Goal: Download file/media

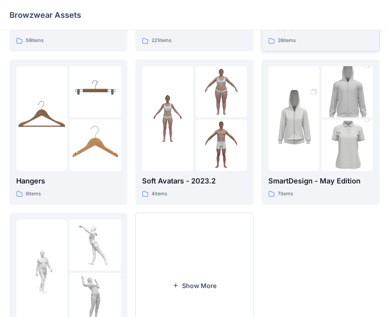
scroll to position [38, 0]
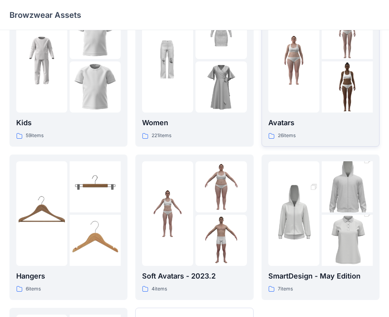
click at [284, 122] on p "Avatars" at bounding box center [321, 122] width 105 height 11
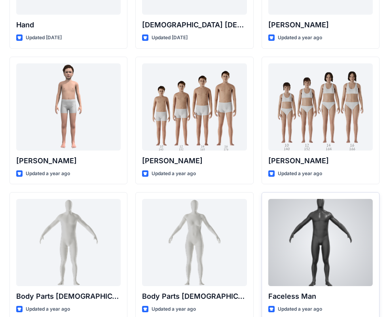
scroll to position [158, 0]
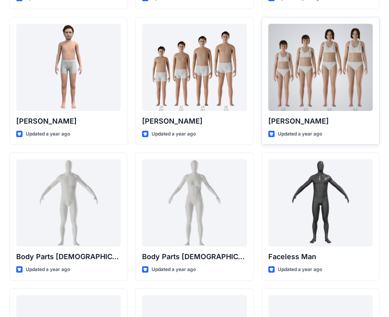
click at [309, 98] on div at bounding box center [321, 67] width 105 height 87
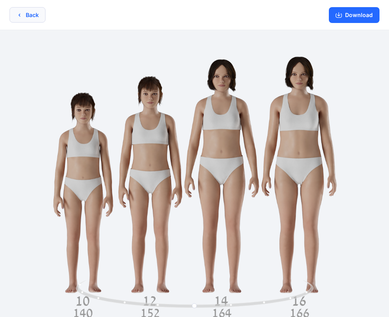
click at [22, 17] on icon "button" at bounding box center [19, 15] width 6 height 6
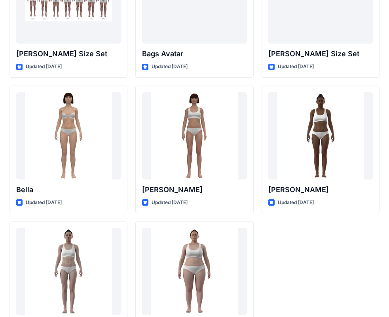
scroll to position [946, 0]
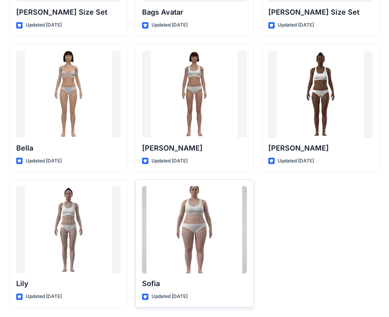
click at [188, 251] on div at bounding box center [194, 229] width 105 height 87
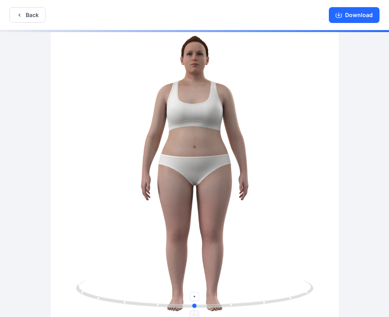
click at [307, 282] on icon at bounding box center [196, 295] width 240 height 30
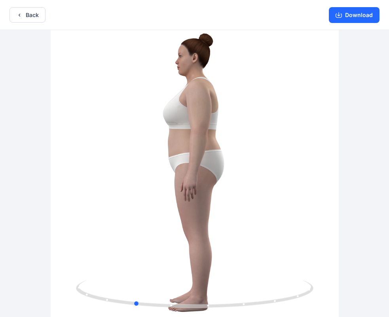
drag, startPoint x: 214, startPoint y: 298, endPoint x: 391, endPoint y: 72, distance: 287.3
click at [389, 72] on html "Back Download Version History" at bounding box center [194, 159] width 389 height 319
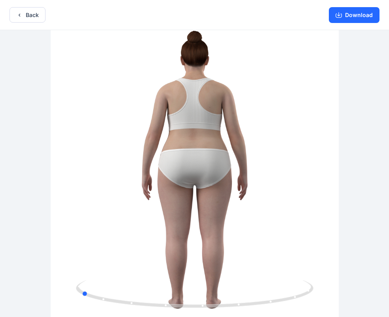
drag, startPoint x: 88, startPoint y: 283, endPoint x: 35, endPoint y: 306, distance: 58.2
click at [35, 306] on div at bounding box center [194, 174] width 389 height 288
click at [23, 15] on button "Back" at bounding box center [28, 14] width 36 height 15
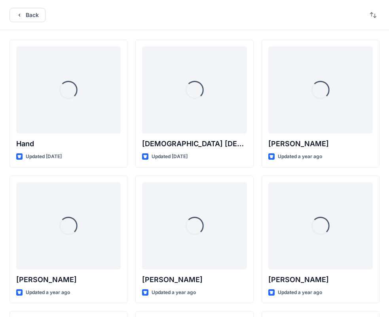
scroll to position [946, 0]
